Goal: Transaction & Acquisition: Obtain resource

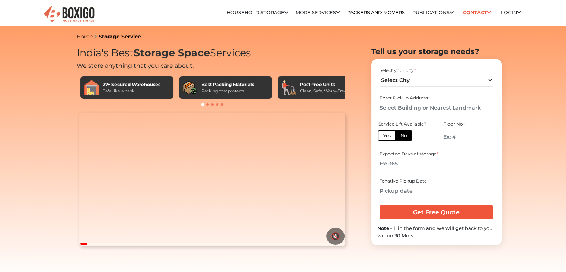
select select "[GEOGRAPHIC_DATA]"
click at [380, 74] on select "Select City [GEOGRAPHIC_DATA] [GEOGRAPHIC_DATA] [GEOGRAPHIC_DATA] [GEOGRAPHIC_D…" at bounding box center [437, 80] width 114 height 13
click at [407, 106] on input "text" at bounding box center [437, 107] width 114 height 13
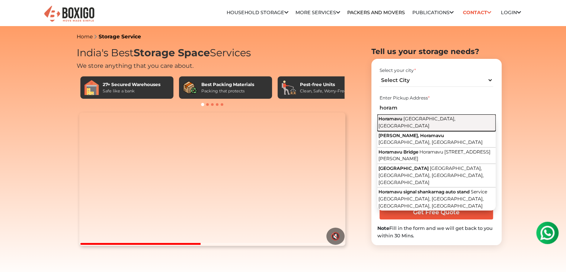
click at [413, 118] on span "Bengaluru, Karnataka" at bounding box center [417, 122] width 77 height 13
type input "Horamavu, Bengaluru, Karnataka"
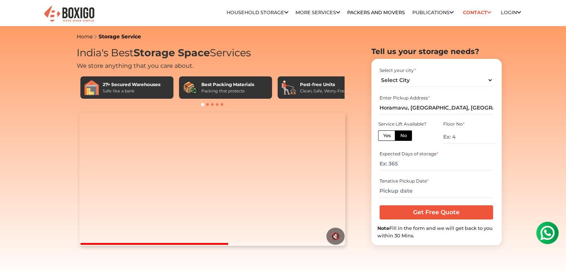
click at [385, 135] on label "Yes" at bounding box center [386, 135] width 17 height 10
click at [385, 135] on input "Yes" at bounding box center [385, 134] width 5 height 5
radio input "true"
click at [401, 133] on label "No" at bounding box center [403, 135] width 17 height 10
click at [401, 133] on input "No" at bounding box center [402, 134] width 5 height 5
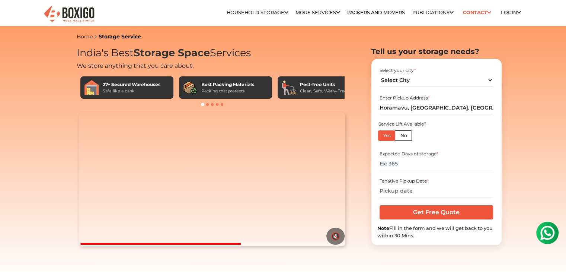
radio input "true"
click at [471, 140] on input "number" at bounding box center [468, 136] width 51 height 13
type input "3"
click at [448, 167] on input "number" at bounding box center [437, 163] width 114 height 13
type input "120"
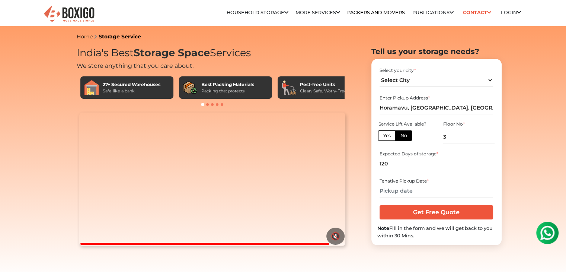
click at [440, 181] on div "Tenative Pickup Date *" at bounding box center [437, 181] width 114 height 7
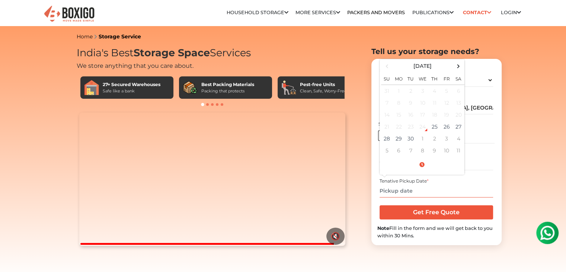
click at [424, 190] on input "text" at bounding box center [437, 190] width 114 height 13
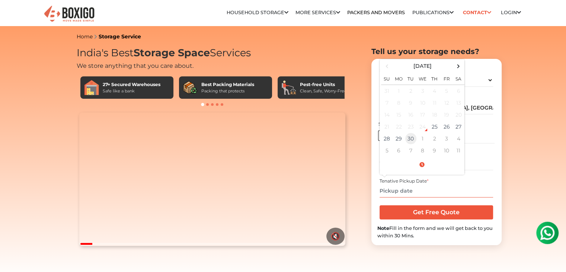
click at [410, 140] on td "30" at bounding box center [411, 139] width 12 height 12
type input "[DATE] 12:00 AM"
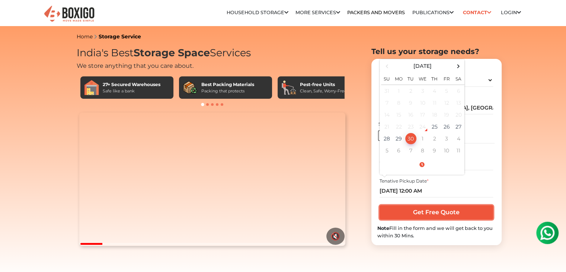
click at [410, 216] on input "Get Free Quote" at bounding box center [437, 212] width 114 height 14
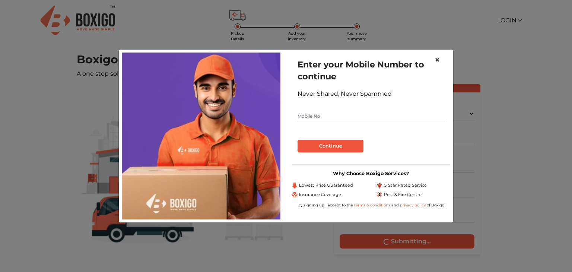
click at [434, 58] on button "×" at bounding box center [437, 60] width 17 height 21
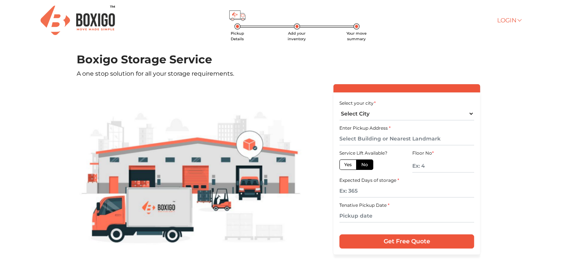
click at [515, 21] on link "Login" at bounding box center [509, 20] width 24 height 7
click at [362, 58] on h1 "Boxigo Storage Service" at bounding box center [283, 59] width 413 height 13
click at [502, 18] on link "Login" at bounding box center [509, 20] width 24 height 7
click at [506, 27] on link "Customer" at bounding box center [527, 32] width 60 height 14
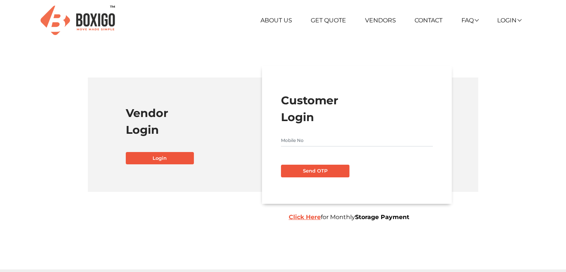
click at [310, 145] on input "text" at bounding box center [357, 140] width 152 height 12
type input "8"
type input "7013015217"
click at [281, 165] on button "Send OTP" at bounding box center [315, 171] width 69 height 13
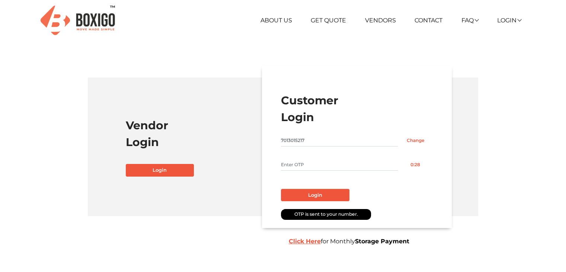
click at [313, 167] on input "text" at bounding box center [339, 165] width 117 height 12
click at [281, 189] on button "Login" at bounding box center [315, 195] width 69 height 13
click at [294, 163] on input "5122" at bounding box center [339, 165] width 117 height 12
type input "5112"
click at [281, 189] on button "Login" at bounding box center [315, 195] width 69 height 13
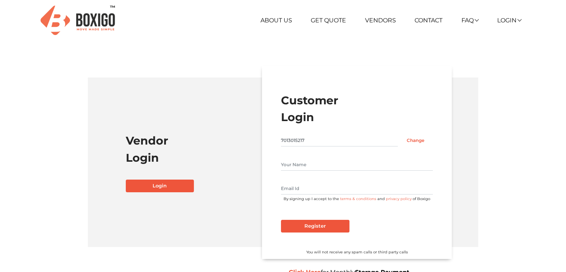
click at [309, 161] on input "text" at bounding box center [357, 165] width 152 height 12
type input "R"
type input "Shravan"
click at [310, 223] on input "Register" at bounding box center [315, 226] width 69 height 13
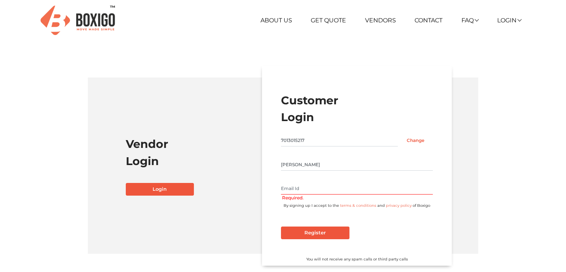
click at [296, 190] on input "text" at bounding box center [357, 188] width 152 height 12
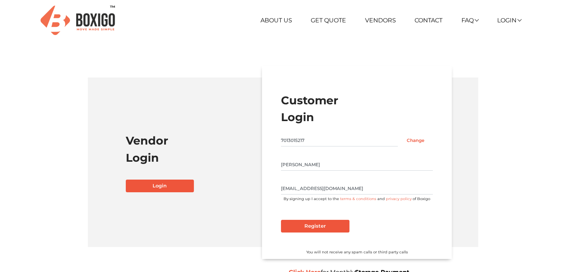
type input "adepushravan1811@gmail.com"
click at [303, 228] on input "Register" at bounding box center [315, 226] width 69 height 13
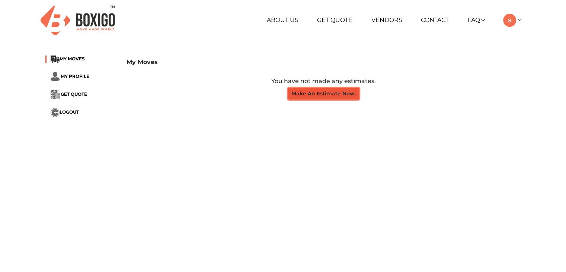
click at [303, 96] on button "Make An Estimate Now." at bounding box center [323, 94] width 71 height 12
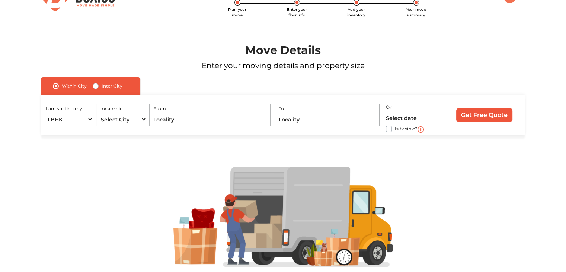
scroll to position [51, 0]
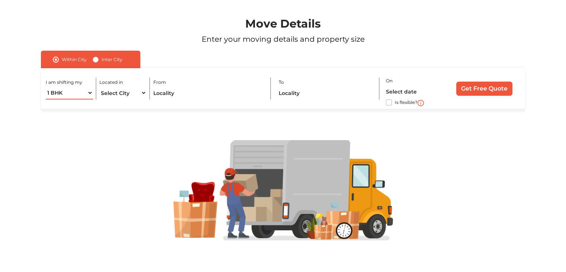
click at [85, 92] on select "1 BHK 2 BHK 3 BHK 3 + BHK FEW ITEMS" at bounding box center [69, 92] width 47 height 13
click at [121, 88] on select "Select City Bangalore Bengaluru Bhopal Bhubaneswar Chennai Coimbatore Cuttack D…" at bounding box center [122, 92] width 47 height 13
select select "[GEOGRAPHIC_DATA]"
click at [99, 86] on select "Select City Bangalore Bengaluru Bhopal Bhubaneswar Chennai Coimbatore Cuttack D…" at bounding box center [122, 92] width 47 height 13
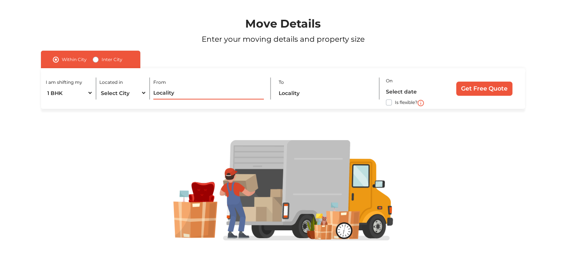
click at [169, 98] on input "text" at bounding box center [208, 92] width 111 height 13
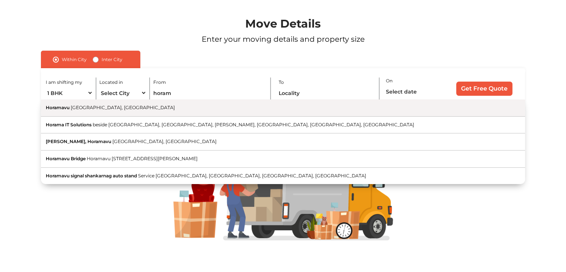
click at [100, 104] on button "Horamavu Bengaluru, Karnataka" at bounding box center [283, 107] width 484 height 17
type input "Horamavu, [GEOGRAPHIC_DATA], [GEOGRAPHIC_DATA]"
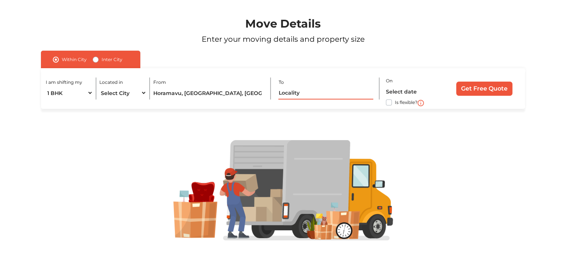
click at [339, 92] on input "text" at bounding box center [326, 92] width 95 height 13
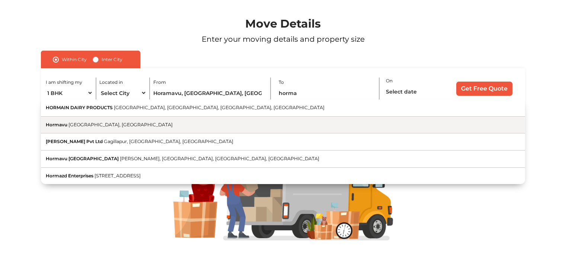
click at [177, 122] on button "Hormavu Bengaluru, Karnataka" at bounding box center [283, 125] width 484 height 17
type input "Hormavu, Bengaluru, Karnataka"
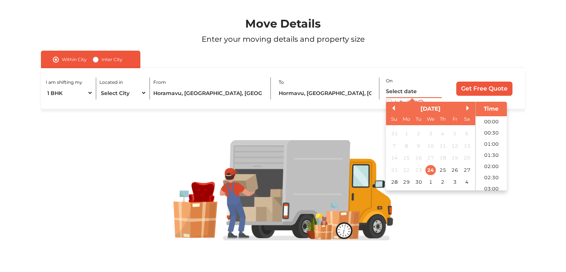
click at [397, 94] on input "text" at bounding box center [414, 91] width 56 height 13
click at [430, 184] on div "1" at bounding box center [431, 182] width 10 height 10
type input "01/10/2025 12:00 AM"
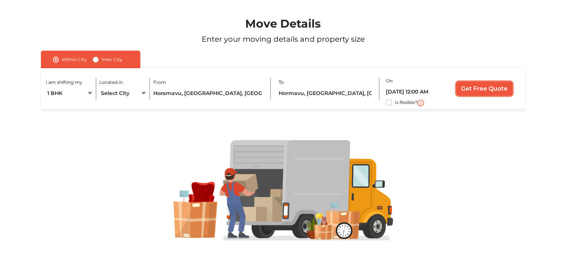
click at [467, 88] on input "Get Free Quote" at bounding box center [484, 89] width 56 height 14
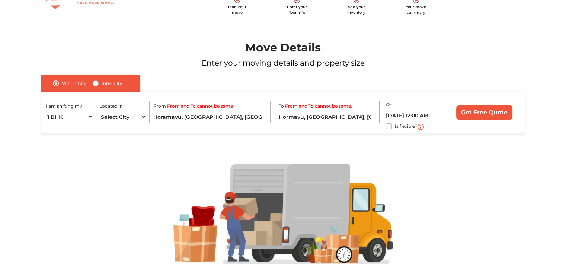
scroll to position [51, 0]
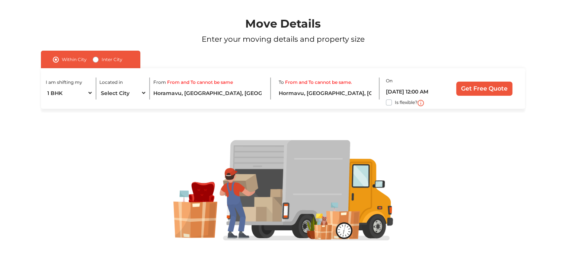
click at [395, 105] on label "Is flexible?" at bounding box center [406, 102] width 23 height 8
click at [47, 105] on input "Is flexible?" at bounding box center [44, 101] width 6 height 7
click at [395, 105] on label "Is flexible?" at bounding box center [406, 102] width 23 height 8
click at [47, 105] on input "Is flexible?" at bounding box center [44, 101] width 6 height 7
checkbox input "false"
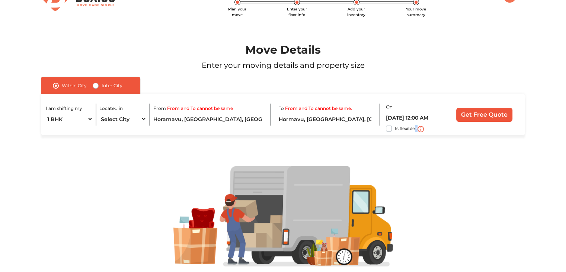
scroll to position [0, 0]
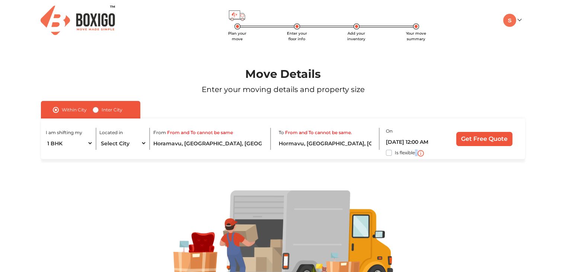
click at [77, 23] on img at bounding box center [78, 20] width 74 height 29
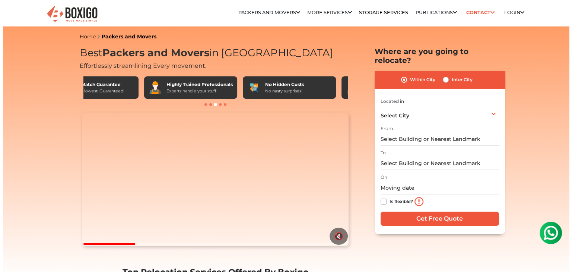
scroll to position [0, 434]
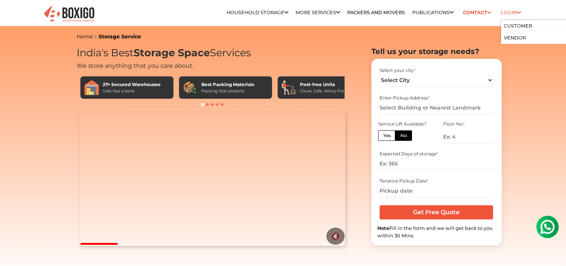
click at [520, 13] on icon at bounding box center [519, 12] width 4 height 5
click at [514, 24] on link "Customer" at bounding box center [518, 26] width 28 height 6
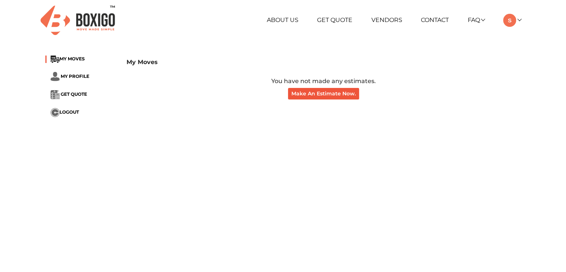
click at [80, 55] on div "My Moves MY MOVES MY PROFILE GET QUOTE LOGOUT My Moves You have not made any es…" at bounding box center [283, 91] width 487 height 82
click at [80, 80] on li "MY PROFILE" at bounding box center [80, 76] width 70 height 9
click at [76, 94] on span "GET QUOTE" at bounding box center [74, 94] width 26 height 6
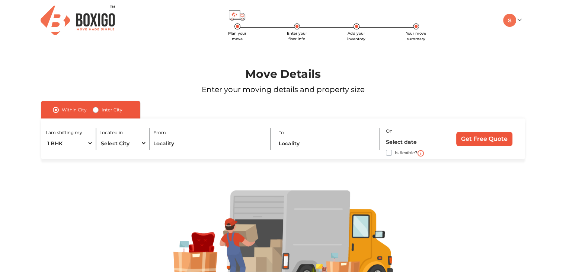
click at [98, 9] on img at bounding box center [78, 20] width 74 height 29
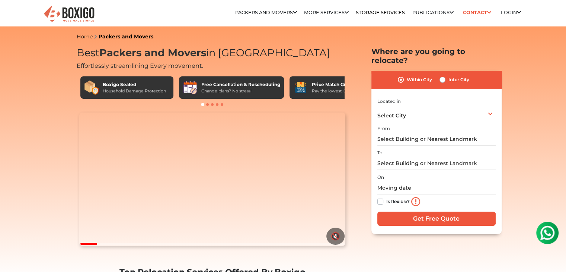
click at [411, 52] on h2 "Where are you going to relocate?" at bounding box center [437, 56] width 130 height 18
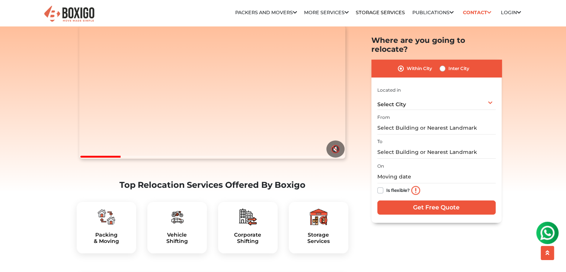
scroll to position [223, 0]
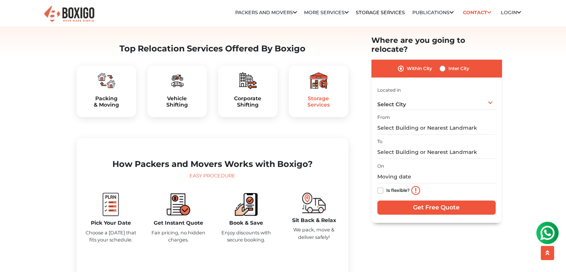
click at [309, 108] on h5 "Storage Services" at bounding box center [319, 101] width 48 height 13
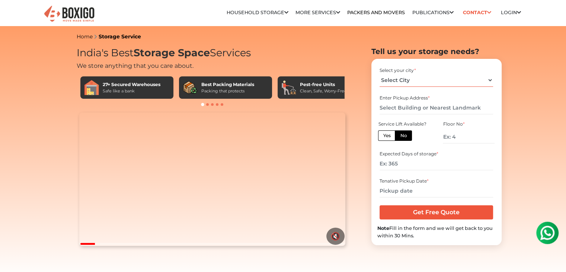
click at [411, 76] on select "Select City [GEOGRAPHIC_DATA] [GEOGRAPHIC_DATA] [GEOGRAPHIC_DATA] [GEOGRAPHIC_D…" at bounding box center [437, 80] width 114 height 13
select select "[GEOGRAPHIC_DATA]"
click at [380, 74] on select "Select City [GEOGRAPHIC_DATA] [GEOGRAPHIC_DATA] [GEOGRAPHIC_DATA] [GEOGRAPHIC_D…" at bounding box center [437, 80] width 114 height 13
click at [408, 108] on input "text" at bounding box center [437, 107] width 114 height 13
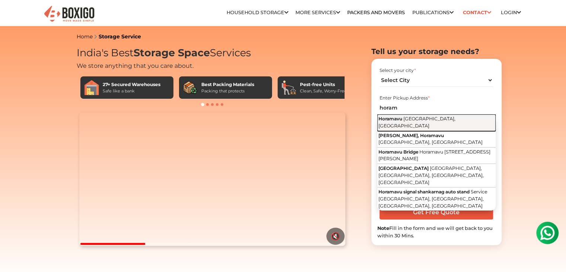
click at [401, 122] on button "Horamavu [GEOGRAPHIC_DATA], [GEOGRAPHIC_DATA]" at bounding box center [437, 122] width 118 height 17
type input "Horamavu, [GEOGRAPHIC_DATA], [GEOGRAPHIC_DATA]"
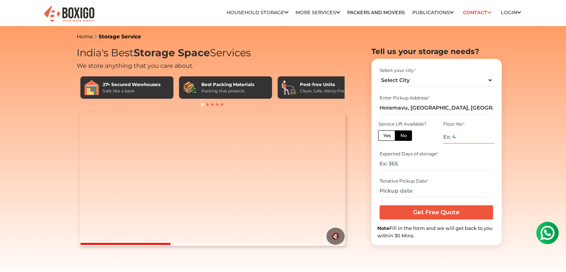
click at [457, 138] on input "number" at bounding box center [468, 136] width 51 height 13
type input "3"
click at [416, 167] on input "number" at bounding box center [437, 163] width 114 height 13
type input "120"
click at [410, 185] on input "text" at bounding box center [437, 190] width 114 height 13
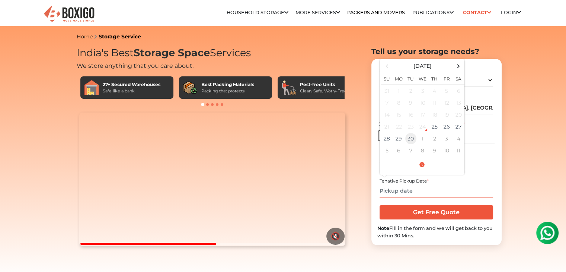
click at [413, 137] on td "30" at bounding box center [411, 139] width 12 height 12
type input "09/30/2025 12:00 AM"
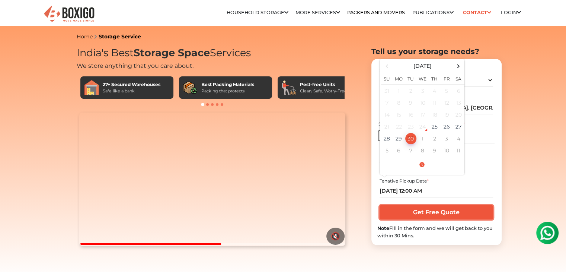
click at [416, 210] on input "Get Free Quote" at bounding box center [437, 212] width 114 height 14
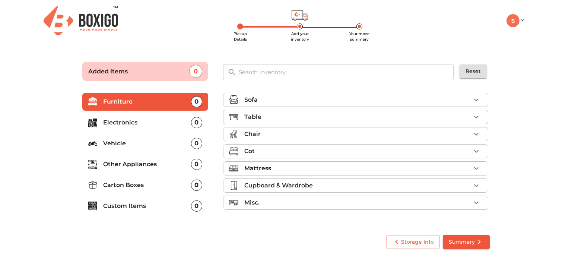
click at [276, 95] on div "Sofa" at bounding box center [357, 99] width 226 height 9
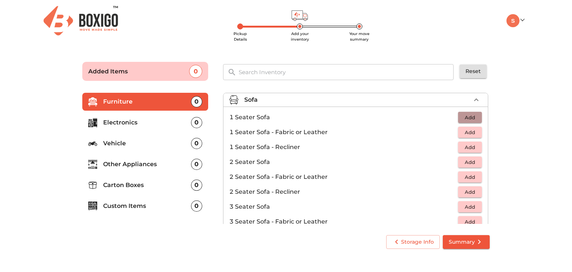
click at [463, 117] on span "Add" at bounding box center [470, 117] width 16 height 9
click at [474, 117] on icon "button" at bounding box center [476, 117] width 5 height 5
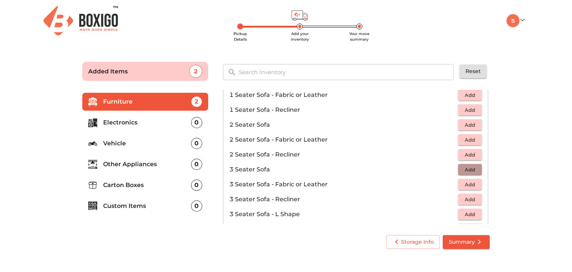
click at [472, 169] on span "Add" at bounding box center [470, 169] width 16 height 9
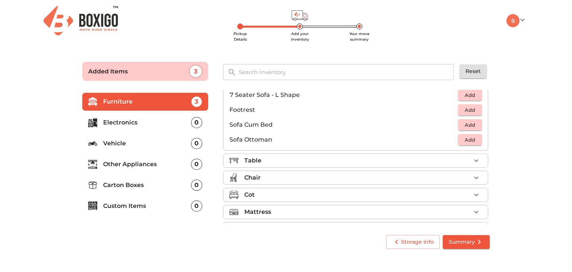
click at [277, 156] on div "Table" at bounding box center [357, 160] width 226 height 9
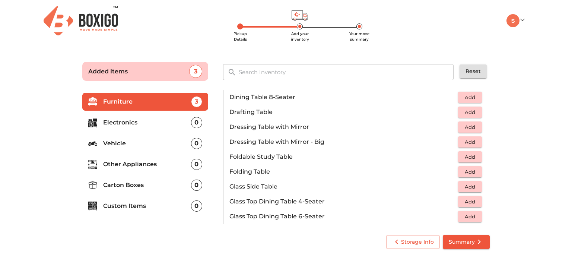
click at [271, 170] on p "Folding Table" at bounding box center [343, 171] width 229 height 9
click at [471, 169] on span "Add" at bounding box center [470, 172] width 16 height 9
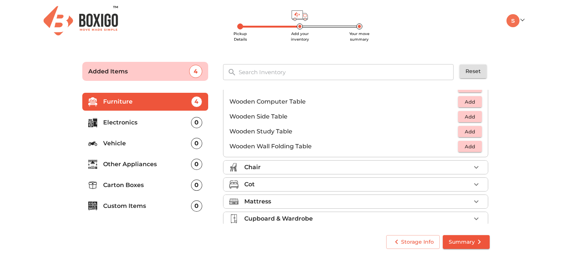
scroll to position [518, 0]
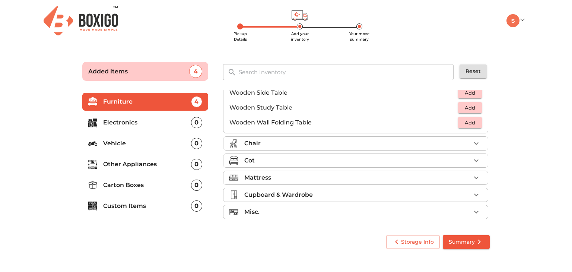
click at [300, 142] on div "Chair" at bounding box center [357, 143] width 226 height 9
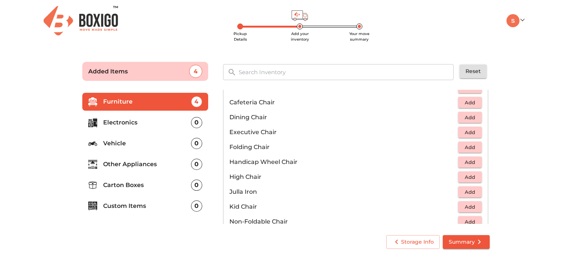
scroll to position [161, 0]
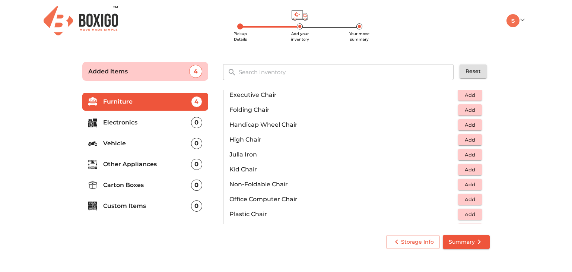
click at [467, 200] on span "Add" at bounding box center [470, 199] width 16 height 9
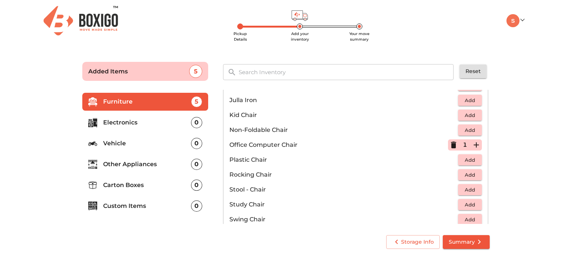
scroll to position [310, 0]
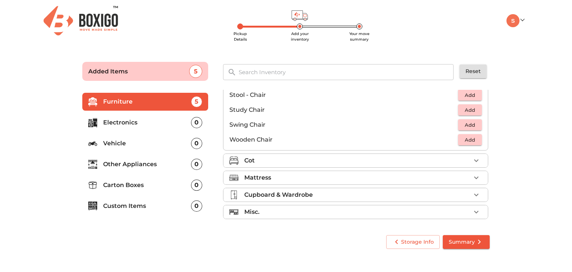
click at [311, 163] on div "Cot" at bounding box center [357, 160] width 226 height 9
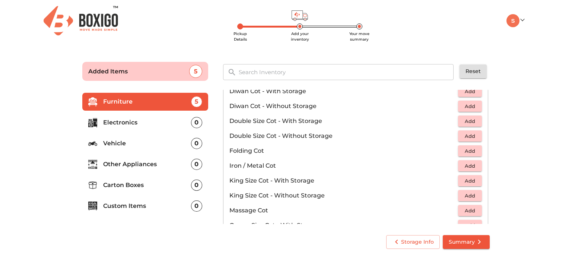
scroll to position [165, 0]
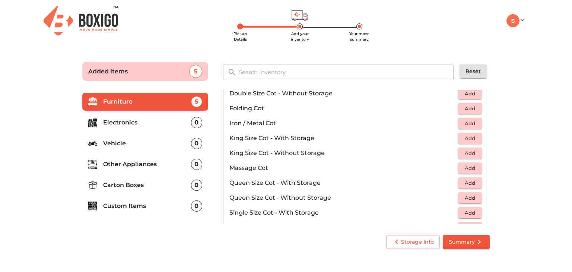
click at [462, 152] on span "Add" at bounding box center [470, 153] width 16 height 9
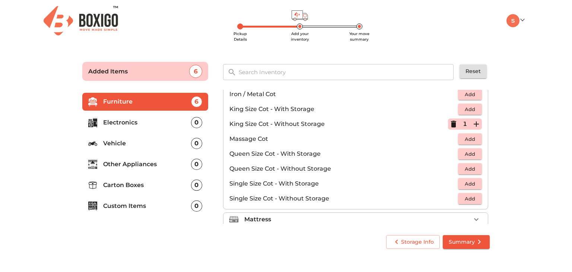
scroll to position [235, 0]
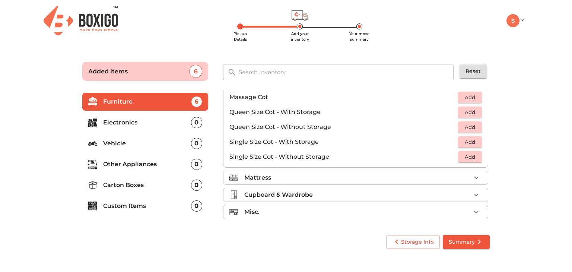
click at [350, 178] on div "Mattress" at bounding box center [357, 177] width 226 height 9
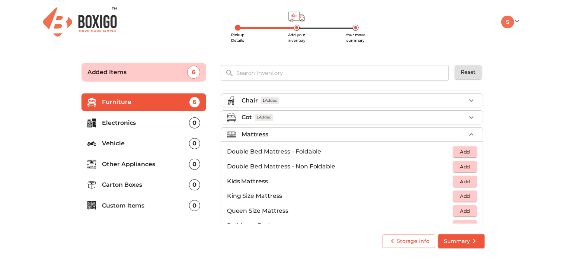
scroll to position [71, 0]
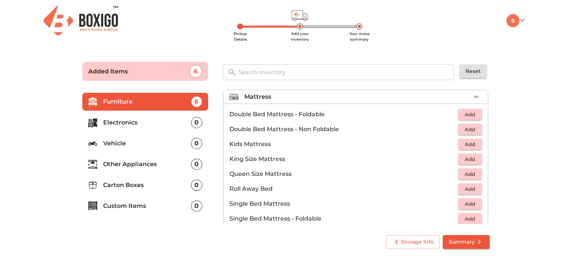
click at [467, 159] on span "Add" at bounding box center [470, 159] width 16 height 9
click at [474, 159] on icon "button" at bounding box center [476, 159] width 9 height 9
click at [471, 174] on span "Add" at bounding box center [470, 174] width 16 height 9
click at [472, 159] on icon "button" at bounding box center [476, 159] width 9 height 9
click at [449, 160] on icon "button" at bounding box center [453, 159] width 9 height 9
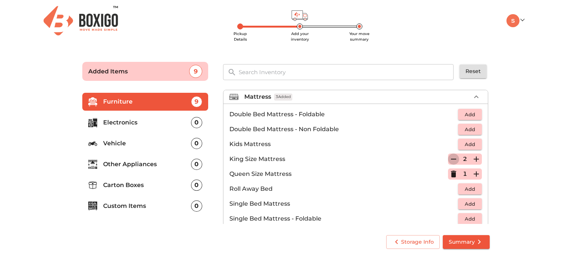
click at [449, 160] on icon "button" at bounding box center [453, 159] width 9 height 9
click at [451, 160] on icon "button" at bounding box center [453, 159] width 5 height 7
click at [466, 242] on span "Summary" at bounding box center [466, 241] width 35 height 9
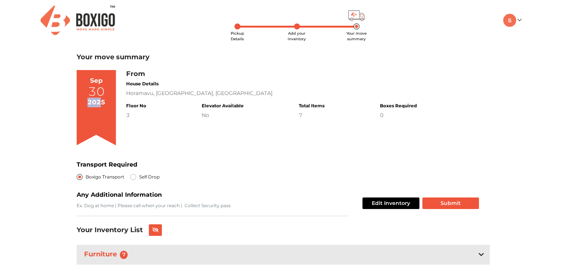
click at [102, 97] on div "[DATE]" at bounding box center [96, 107] width 39 height 75
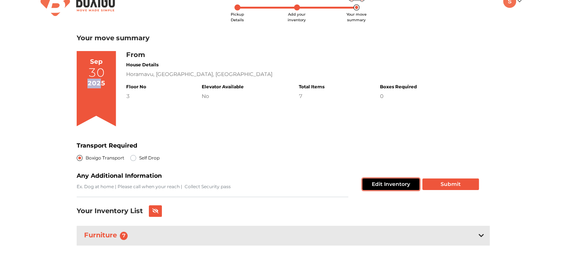
click at [379, 186] on button "Edit Inventory" at bounding box center [391, 184] width 57 height 12
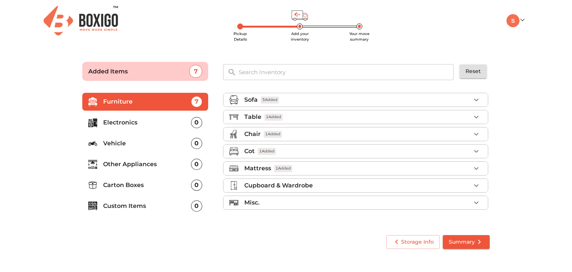
click at [365, 184] on div "Cupboard & Wardrobe" at bounding box center [357, 185] width 226 height 9
click at [356, 184] on div "Cupboard & Wardrobe" at bounding box center [357, 185] width 226 height 9
click at [340, 201] on div "Misc." at bounding box center [357, 202] width 226 height 9
click at [160, 125] on p "Electronics" at bounding box center [147, 122] width 88 height 9
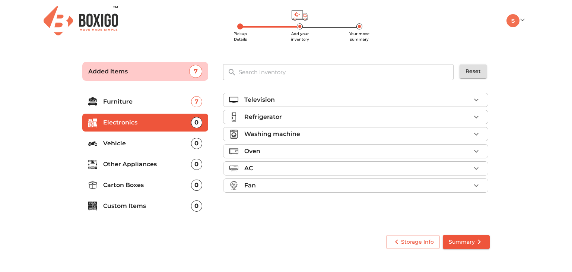
click at [259, 100] on p "Television" at bounding box center [259, 99] width 31 height 9
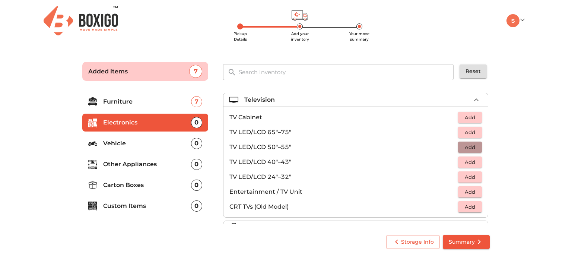
click at [475, 144] on button "Add" at bounding box center [470, 147] width 24 height 12
click at [299, 101] on div "Television 1 Added" at bounding box center [357, 99] width 226 height 9
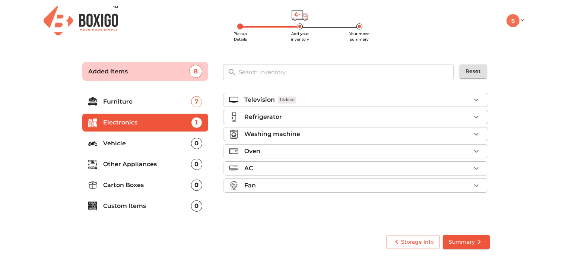
click at [287, 118] on div "Refrigerator" at bounding box center [357, 116] width 226 height 9
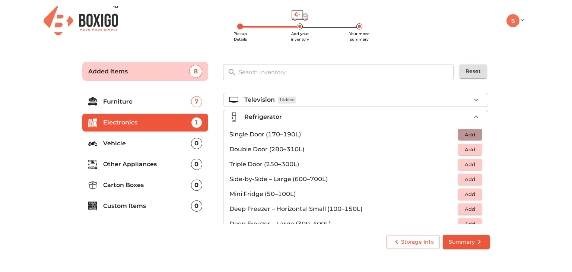
click at [468, 132] on span "Add" at bounding box center [470, 134] width 16 height 9
click at [464, 117] on div "Refrigerator 1 Added" at bounding box center [357, 116] width 226 height 9
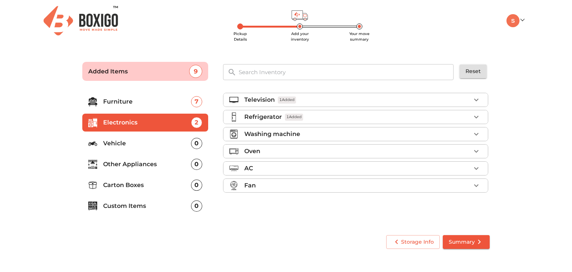
click at [313, 136] on div "Washing machine" at bounding box center [357, 134] width 226 height 9
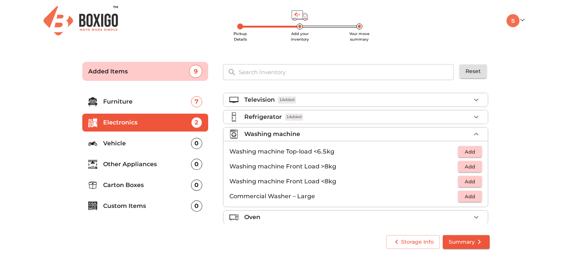
click at [468, 153] on span "Add" at bounding box center [470, 151] width 16 height 9
click at [438, 131] on div "Washing machine 1 Added" at bounding box center [357, 134] width 226 height 9
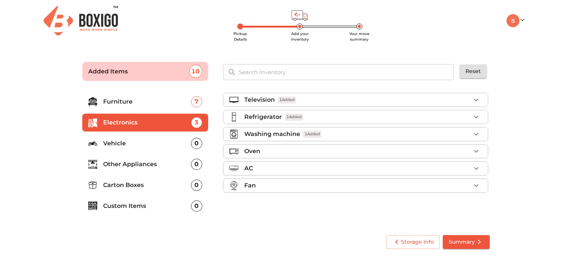
click at [117, 145] on p "Vehicle" at bounding box center [147, 143] width 88 height 9
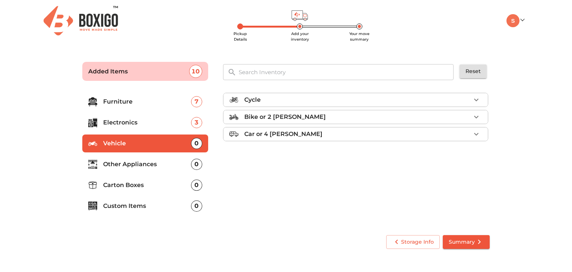
click at [122, 166] on p "Other Appliances" at bounding box center [147, 164] width 88 height 9
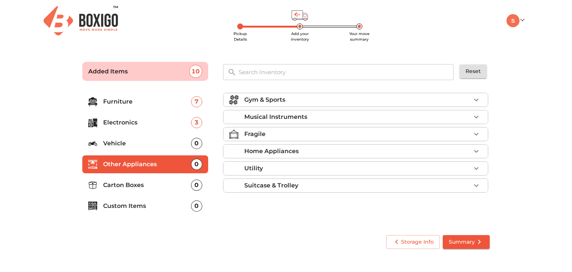
click at [114, 188] on p "Carton Boxes" at bounding box center [147, 185] width 88 height 9
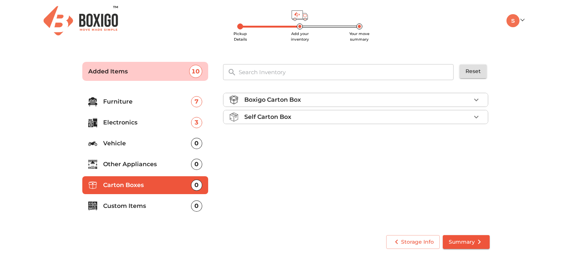
click at [323, 115] on div "Self Carton Box" at bounding box center [357, 116] width 226 height 9
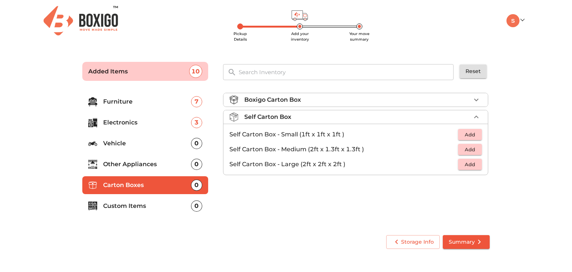
click at [323, 115] on div "Self Carton Box" at bounding box center [357, 116] width 226 height 9
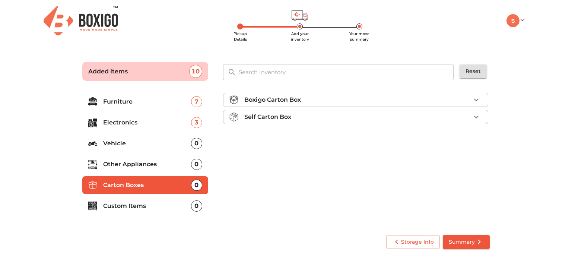
click at [324, 102] on div "Boxigo Carton Box" at bounding box center [357, 99] width 226 height 9
click at [322, 112] on div "Self Carton Box" at bounding box center [357, 116] width 226 height 9
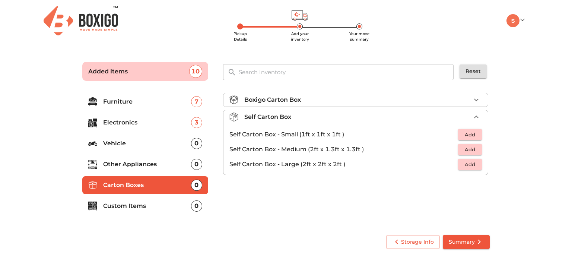
click at [322, 112] on div "Self Carton Box" at bounding box center [357, 116] width 226 height 9
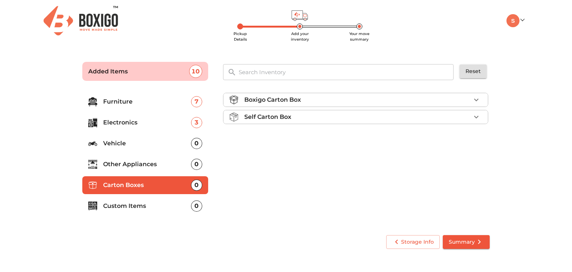
click at [322, 112] on div "Self Carton Box" at bounding box center [357, 116] width 226 height 9
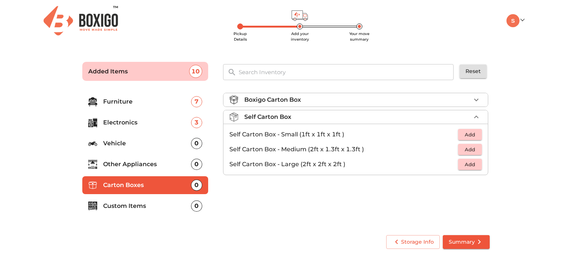
click at [322, 112] on div "Self Carton Box" at bounding box center [357, 116] width 226 height 9
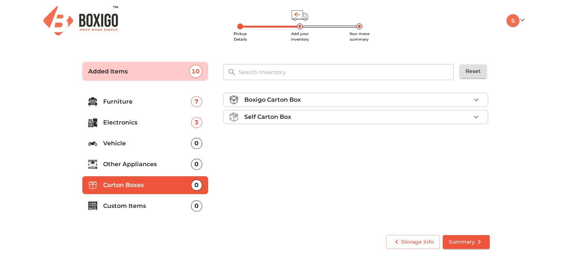
click at [318, 102] on div "Boxigo Carton Box" at bounding box center [357, 99] width 226 height 9
click at [471, 120] on span "Add" at bounding box center [470, 117] width 16 height 9
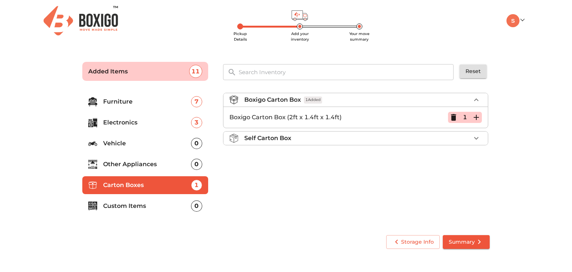
click at [468, 239] on span "Summary" at bounding box center [466, 241] width 35 height 9
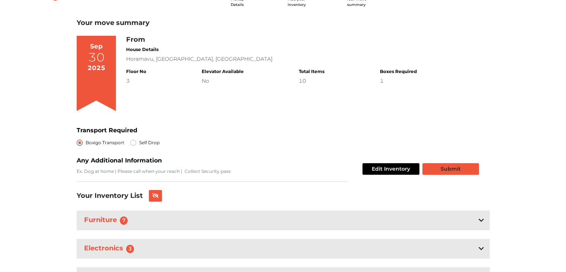
scroll to position [76, 0]
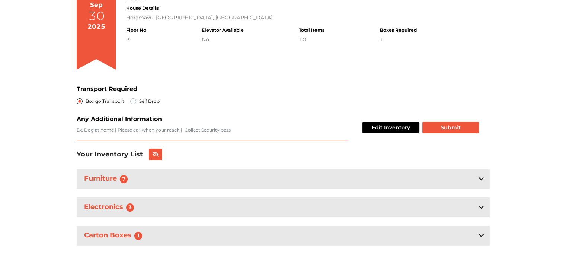
click at [121, 129] on textarea "Transport Required" at bounding box center [213, 134] width 272 height 14
click at [152, 154] on icon at bounding box center [155, 154] width 7 height 5
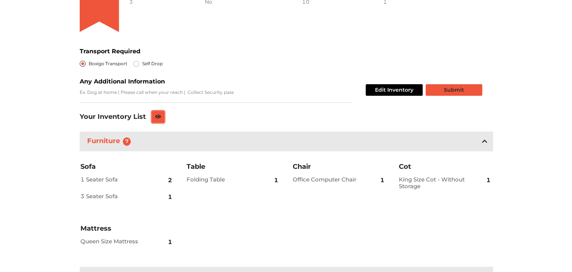
scroll to position [74, 0]
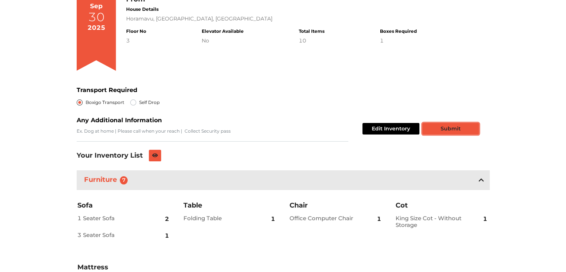
click at [459, 125] on button "Submit" at bounding box center [451, 129] width 57 height 12
